Goal: Task Accomplishment & Management: Use online tool/utility

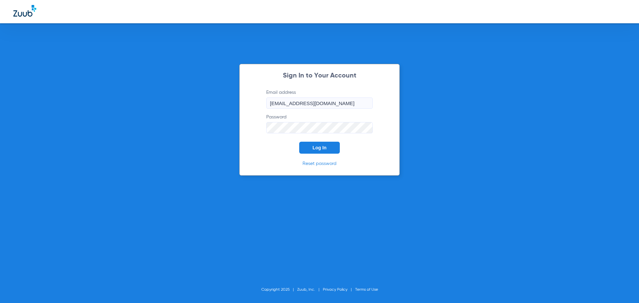
click at [315, 154] on div "Sign In to Your Account Email address [EMAIL_ADDRESS][DOMAIN_NAME] Password Log…" at bounding box center [319, 120] width 160 height 112
click at [314, 152] on button "Log In" at bounding box center [319, 148] width 41 height 12
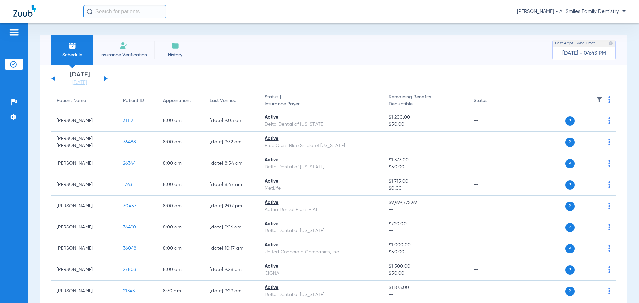
click at [104, 78] on button at bounding box center [106, 78] width 4 height 5
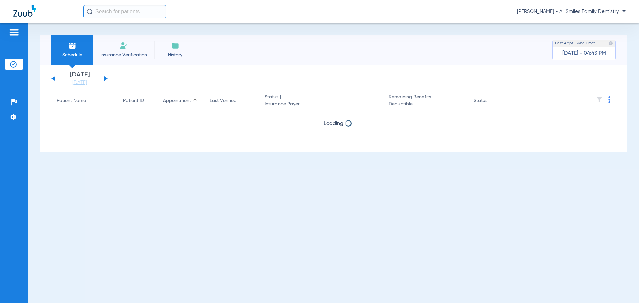
click at [104, 77] on button at bounding box center [106, 78] width 4 height 5
click at [105, 78] on button at bounding box center [106, 78] width 4 height 5
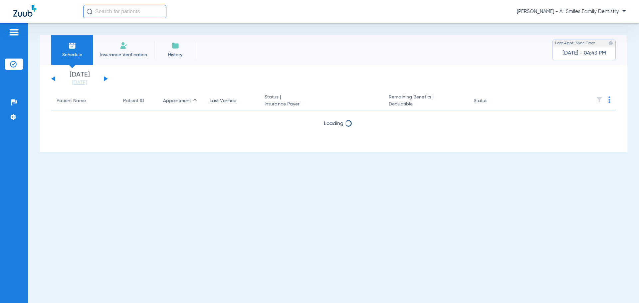
click at [105, 78] on button at bounding box center [106, 78] width 4 height 5
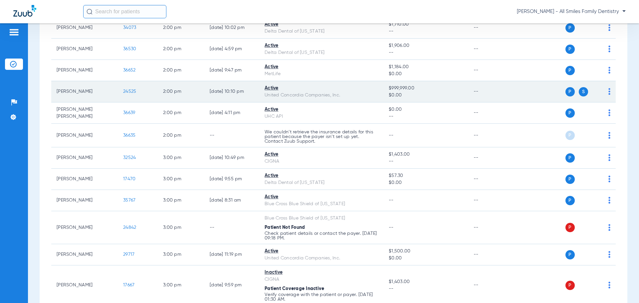
scroll to position [633, 0]
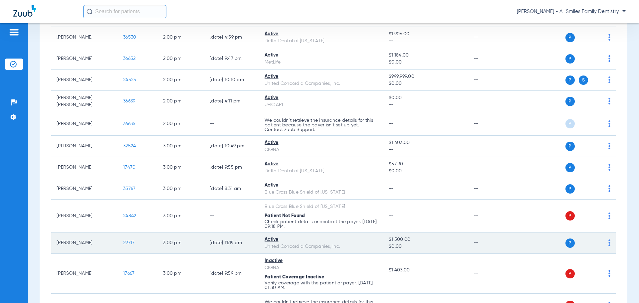
click at [129, 241] on span "29717" at bounding box center [128, 243] width 11 height 5
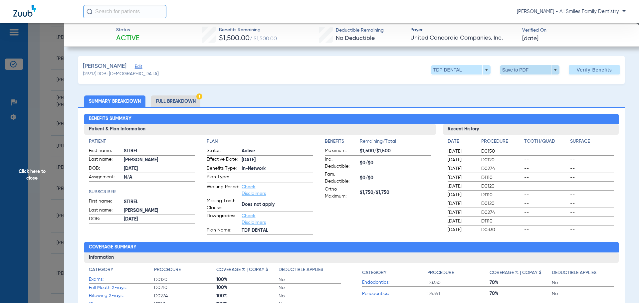
click at [524, 74] on span at bounding box center [530, 70] width 16 height 16
click at [516, 86] on button "insert_drive_file Save to PDF" at bounding box center [520, 83] width 50 height 13
